Goal: Information Seeking & Learning: Learn about a topic

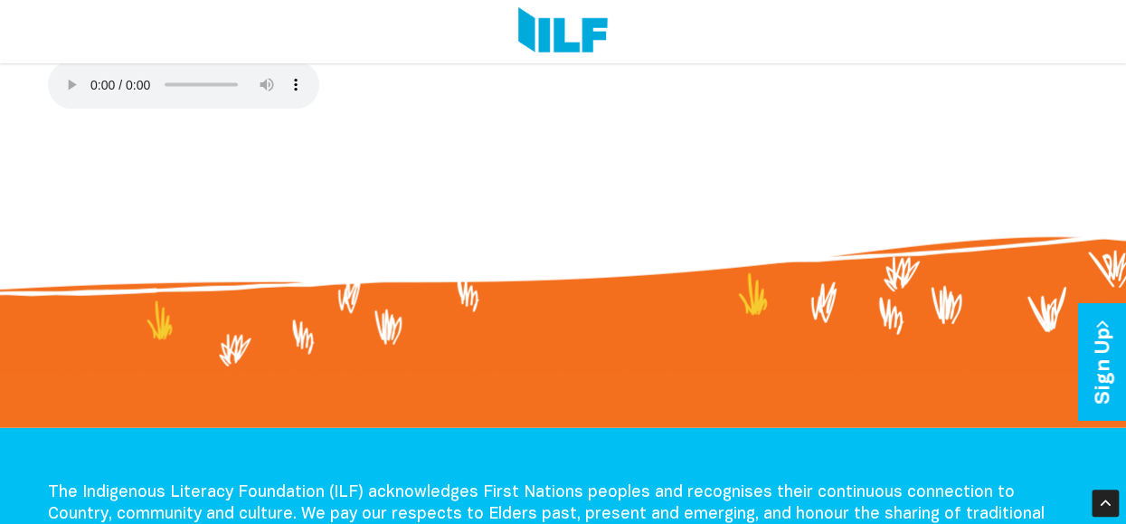
scroll to position [1807, 0]
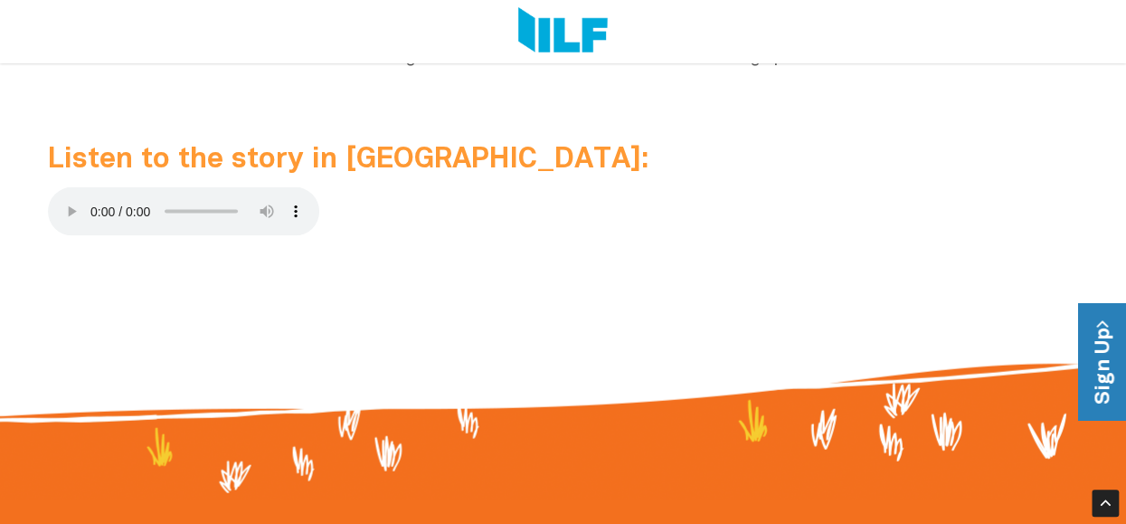
click at [1115, 359] on link "Sign Up" at bounding box center [1104, 362] width 52 height 117
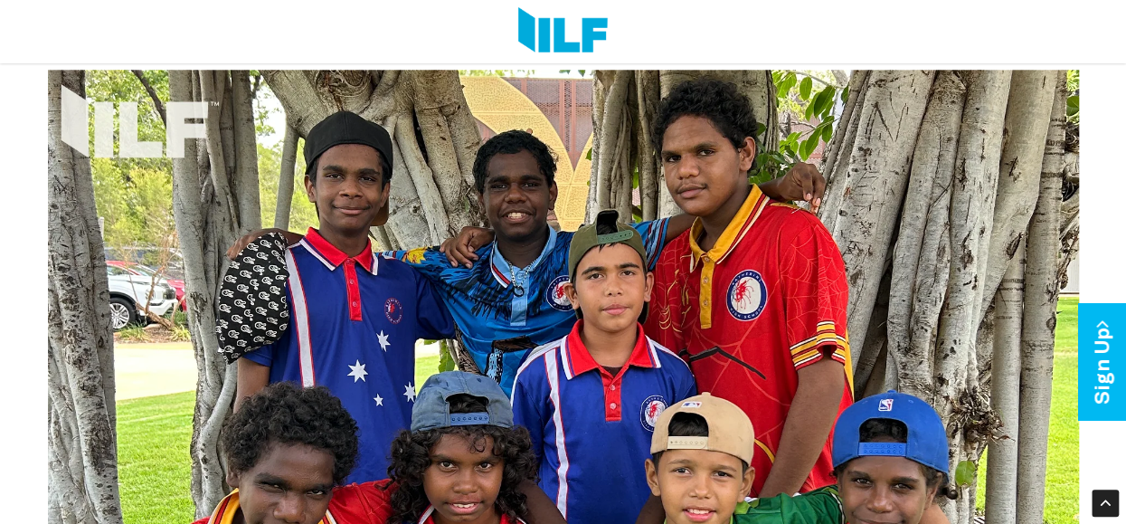
scroll to position [950, 0]
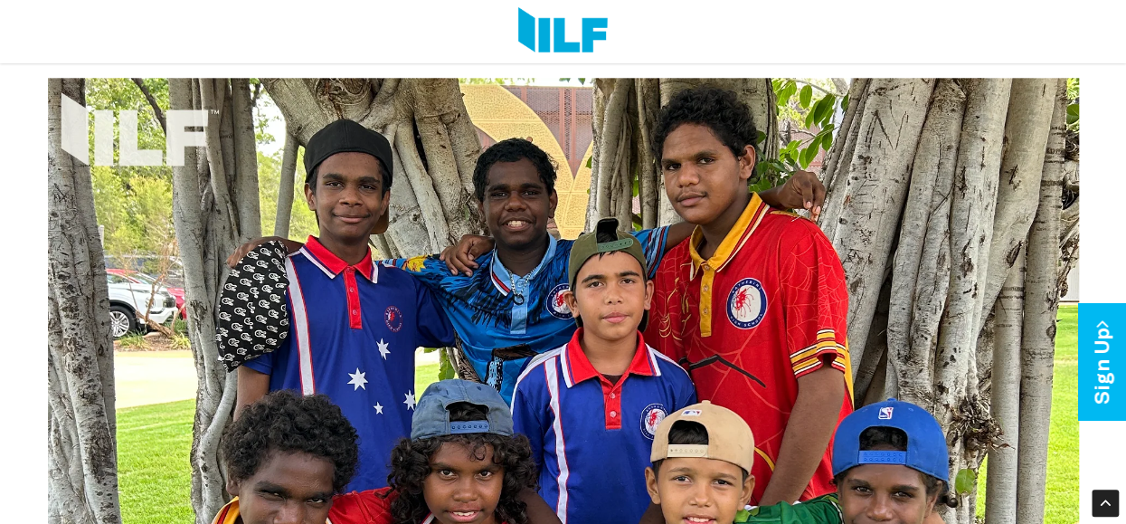
click at [893, 403] on img at bounding box center [563, 464] width 1031 height 773
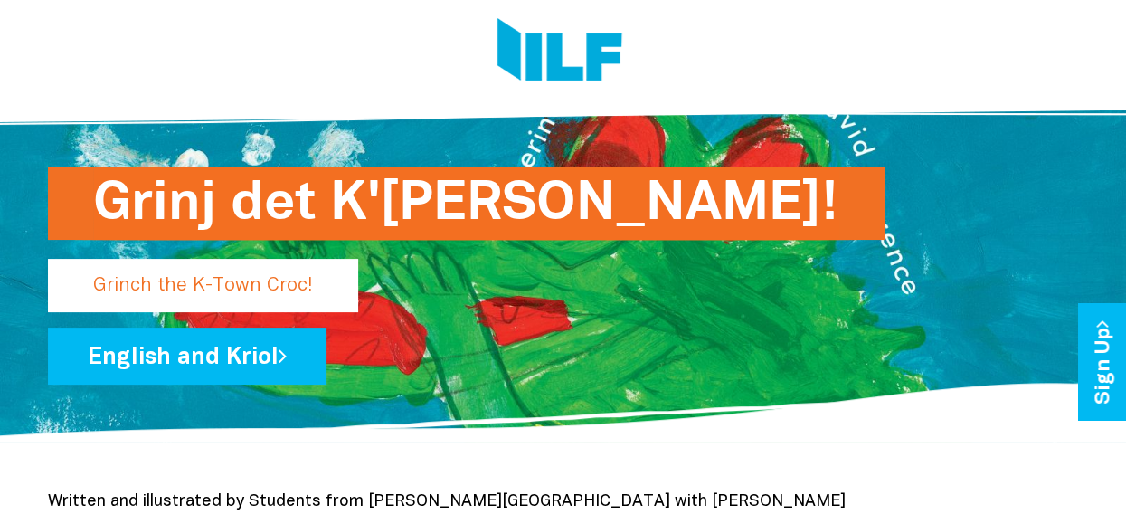
scroll to position [80, 0]
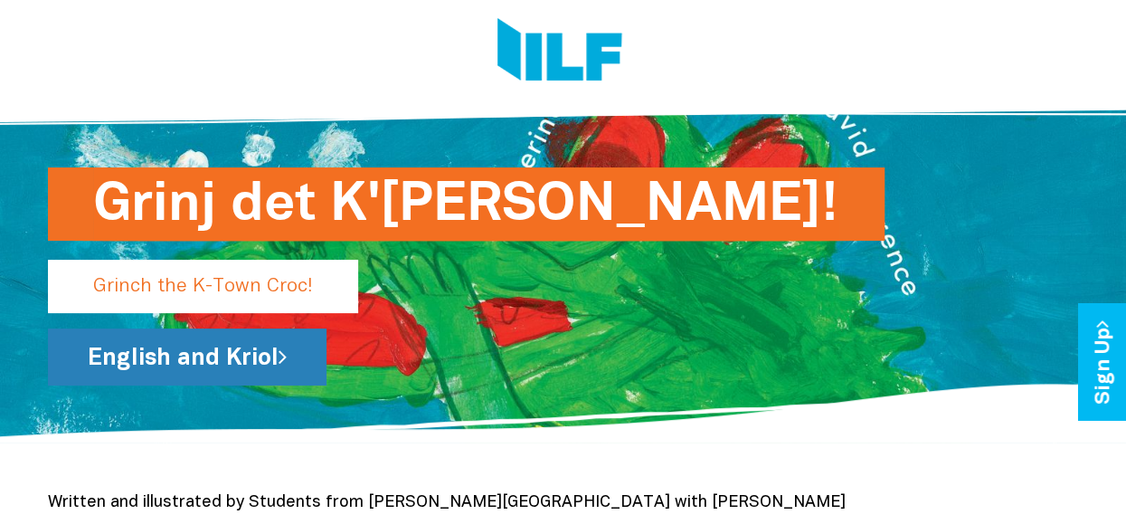
click at [226, 357] on link "English and Kriol" at bounding box center [187, 356] width 278 height 57
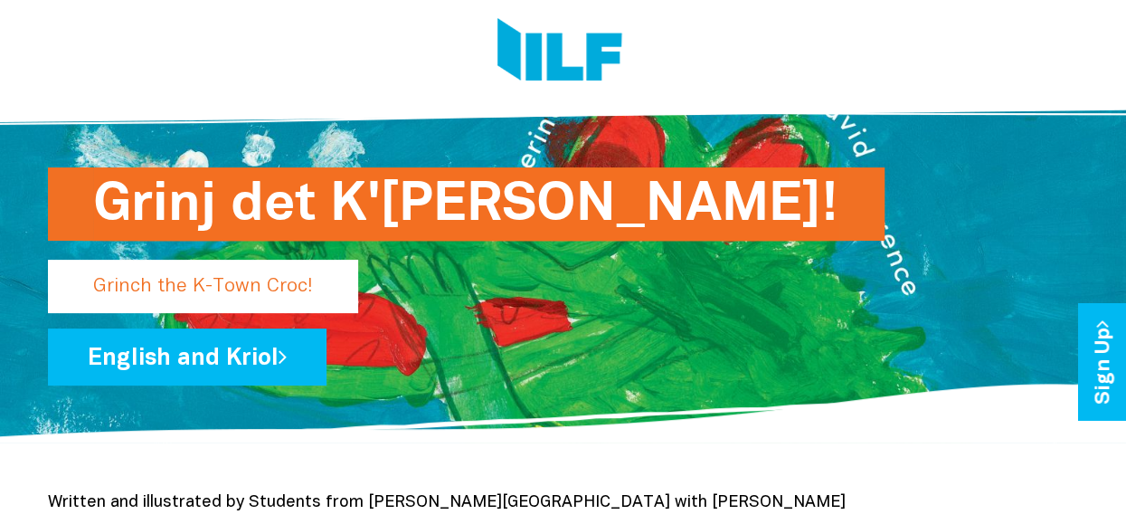
click at [308, 271] on p "Grinch the K-Town Croc!" at bounding box center [203, 286] width 310 height 53
click at [270, 290] on p "Grinch the K-Town Croc!" at bounding box center [203, 286] width 310 height 53
click at [647, 190] on h1 "Grinj det K'[PERSON_NAME]!" at bounding box center [466, 203] width 746 height 73
